Goal: Transaction & Acquisition: Purchase product/service

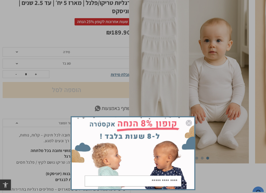
click at [173, 157] on input "email" at bounding box center [133, 181] width 96 height 11
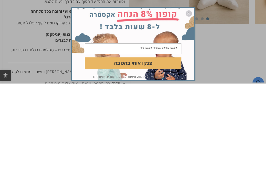
scroll to position [23, 0]
type input "**********"
click at [164, 157] on button "פנקו אותי בהטבה" at bounding box center [133, 173] width 96 height 12
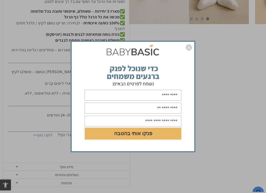
click at [163, 157] on div "DD/MM/YYYY פנקו אותי בהטבה" at bounding box center [133, 96] width 266 height 193
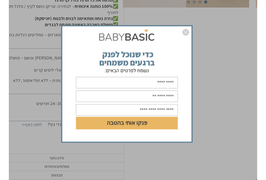
scroll to position [198, 0]
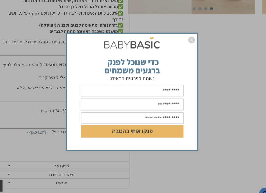
click at [164, 90] on input "text" at bounding box center [133, 95] width 96 height 11
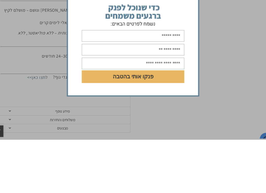
type input "**********"
click at [165, 103] on input "text" at bounding box center [133, 108] width 96 height 11
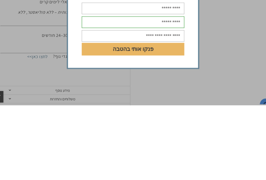
type input "**********"
click at [154, 121] on button "פנקו אותי בהטבה" at bounding box center [133, 127] width 96 height 12
click at [168, 121] on button "פנקו אותי בהטבה" at bounding box center [133, 127] width 96 height 12
click at [166, 109] on input "********" at bounding box center [133, 114] width 96 height 11
type input "*"
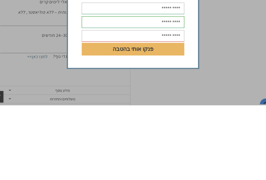
type input "**********"
click at [161, 121] on button "פנקו אותי בהטבה" at bounding box center [133, 127] width 96 height 12
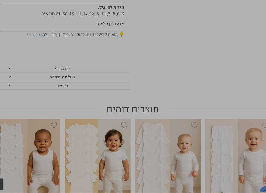
scroll to position [288, 0]
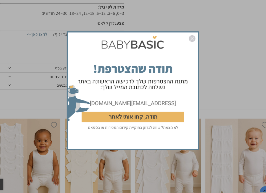
click at [161, 116] on button "תודה, קחו אותי לאתר" at bounding box center [133, 121] width 96 height 10
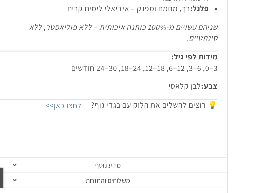
scroll to position [186, 0]
click at [29, 140] on link "לחצו כאן>>" at bounding box center [42, 146] width 29 height 12
click at [37, 140] on link "לחצו כאן>>" at bounding box center [42, 146] width 29 height 12
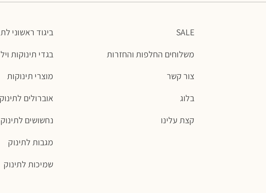
scroll to position [554, 0]
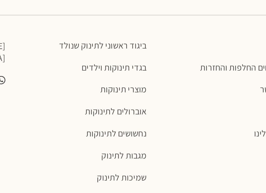
click at [69, 70] on link "ביגוד ראשוני לתינוק שנולד" at bounding box center [99, 72] width 61 height 5
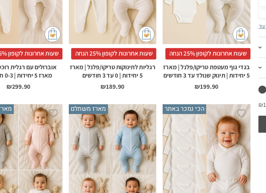
scroll to position [130, 0]
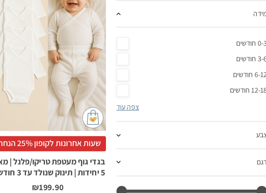
click at [189, 43] on link "0-3 חודשים" at bounding box center [226, 47] width 74 height 8
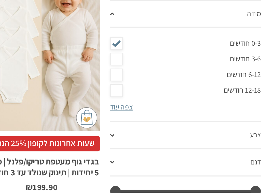
click at [189, 86] on link "צבע" at bounding box center [226, 92] width 74 height 13
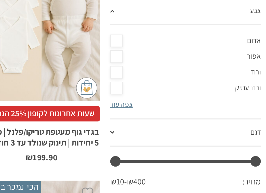
click at [189, 105] on span at bounding box center [190, 105] width 2 height 1
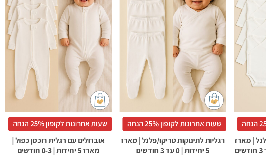
scroll to position [158, 0]
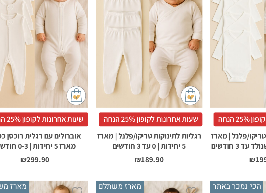
click at [89, 65] on span "שעות אחרונות לקופון 25% הנחה" at bounding box center [94, 68] width 56 height 7
click at [94, 42] on div "x בחירת סוג בד טריקו (עונת מעבר/קיץ) פלנל (חורף)" at bounding box center [93, 19] width 58 height 86
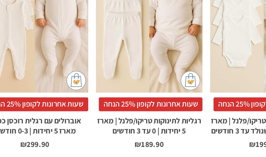
click at [93, 72] on h2 "רגליות לתינוקות טריקו/פלנל | מארז 5 יחידות | 0 עד 3 חודשים" at bounding box center [93, 78] width 58 height 13
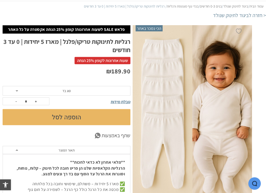
scroll to position [30, 0]
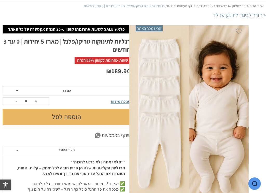
click at [213, 108] on img at bounding box center [189, 113] width 120 height 179
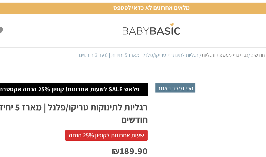
scroll to position [0, 0]
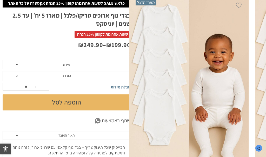
scroll to position [10, 0]
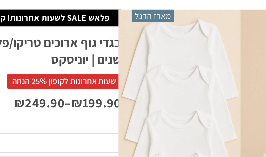
click at [74, 66] on span "שעות אחרונות לקופון 25% הנחה" at bounding box center [102, 69] width 56 height 7
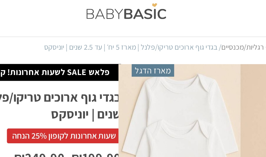
scroll to position [0, 0]
